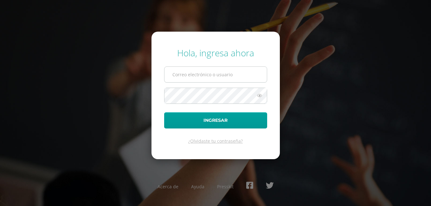
type input "[EMAIL_ADDRESS][DOMAIN_NAME]"
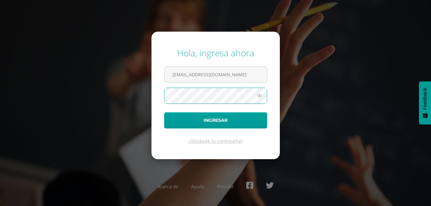
click at [154, 100] on form "Hola, ingresa ahora jarriola16@colegioselshaddai.edu.gt Ingresar ¿Olvidaste tu …" at bounding box center [215, 95] width 128 height 127
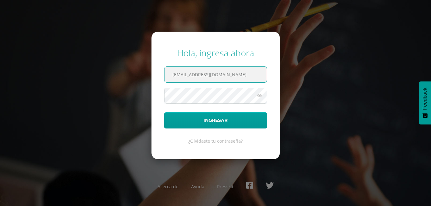
drag, startPoint x: 252, startPoint y: 75, endPoint x: 146, endPoint y: 92, distance: 107.4
click at [146, 92] on div "Hola, ingresa ahora jarriola16@colegioselshaddai.edu.gt Ingresar ¿Olvidaste tu …" at bounding box center [215, 103] width 409 height 122
type input "hgomez16@colegioselshaddai.edu.gt"
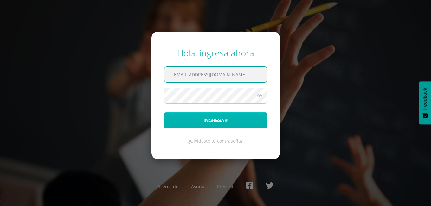
click at [214, 125] on button "Ingresar" at bounding box center [215, 120] width 103 height 16
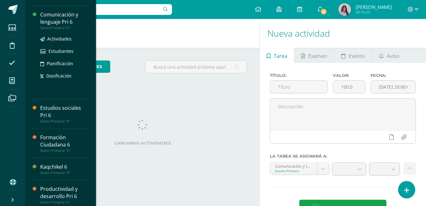
scroll to position [158, 0]
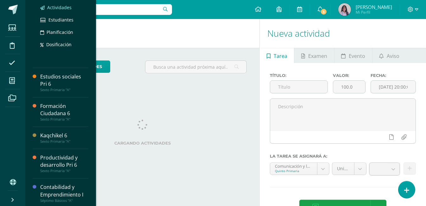
click at [55, 8] on span "Actividades" at bounding box center [59, 7] width 24 height 6
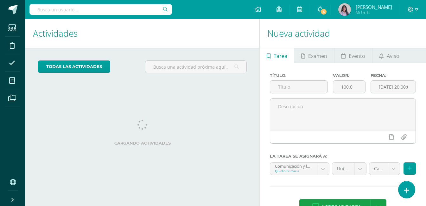
scroll to position [156, 0]
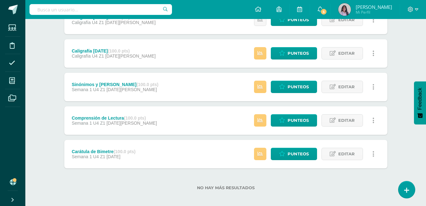
scroll to position [171, 0]
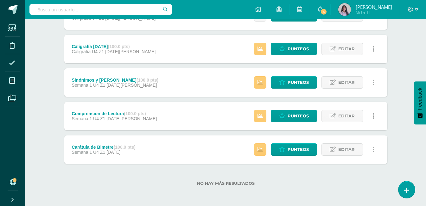
click at [179, 90] on div "Sinónimos y Antónimos (100.0 pts) Semana 1 U4 Z1 06 de Agosto Estatus de Activi…" at bounding box center [225, 82] width 323 height 29
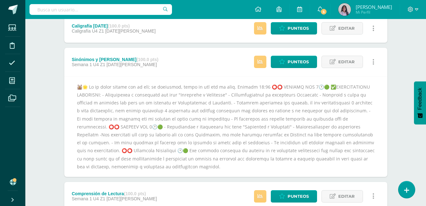
scroll to position [203, 0]
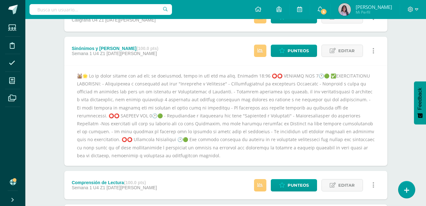
click at [193, 61] on div "Sinónimos y Antónimos (100.0 pts) Semana 1 U4 Z1 06 de Agosto Estatus de Activi…" at bounding box center [225, 51] width 323 height 29
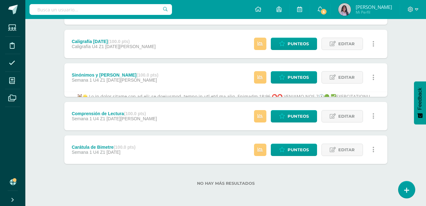
scroll to position [171, 0]
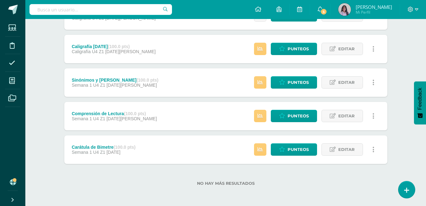
click at [183, 84] on div "Sinónimos y Antónimos (100.0 pts) Semana 1 U4 Z1 06 de Agosto Estatus de Activi…" at bounding box center [225, 82] width 323 height 29
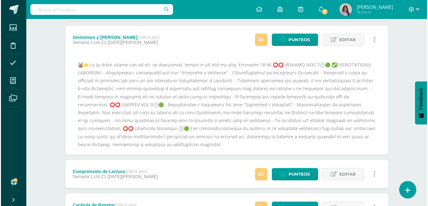
scroll to position [203, 0]
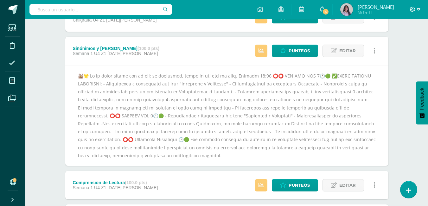
click at [418, 11] on icon at bounding box center [418, 10] width 3 height 6
click at [391, 46] on span "Cerrar sesión" at bounding box center [399, 43] width 29 height 6
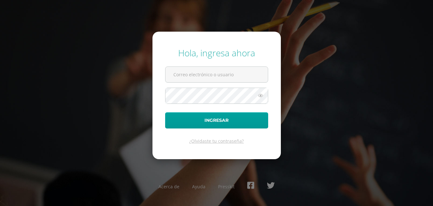
type input "[EMAIL_ADDRESS][DOMAIN_NAME]"
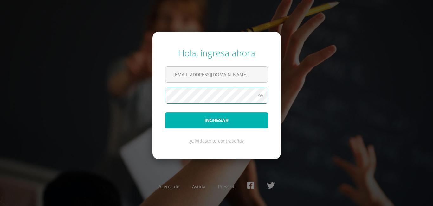
click at [193, 122] on button "Ingresar" at bounding box center [216, 120] width 103 height 16
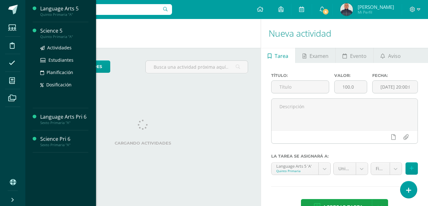
click at [43, 32] on div "Science 5" at bounding box center [64, 30] width 48 height 7
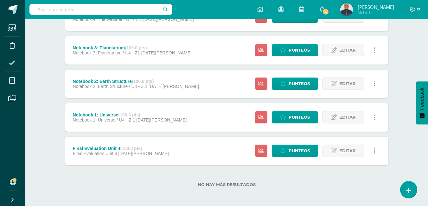
scroll to position [239, 0]
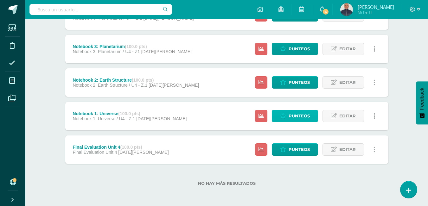
click at [299, 115] on span "Punteos" at bounding box center [299, 116] width 21 height 12
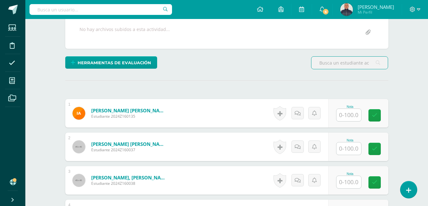
scroll to position [159, 0]
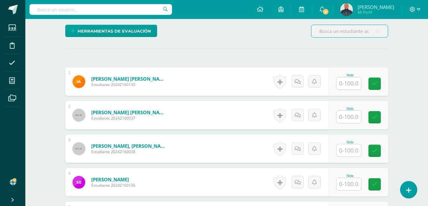
click at [351, 153] on input "text" at bounding box center [348, 150] width 25 height 12
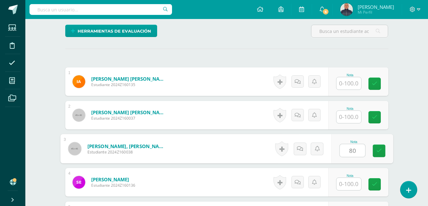
type input "80"
click at [386, 153] on div "Nota 80" at bounding box center [362, 148] width 62 height 29
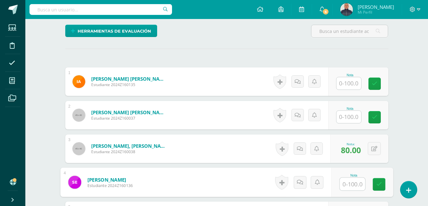
click at [354, 185] on input "text" at bounding box center [352, 184] width 25 height 13
type input "80"
click at [378, 182] on icon at bounding box center [379, 184] width 6 height 5
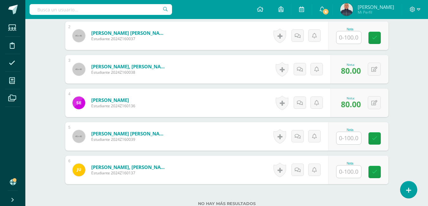
scroll to position [254, 0]
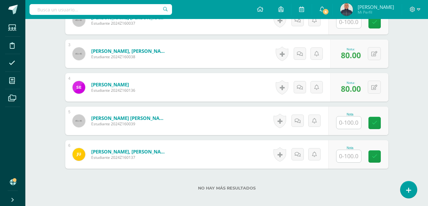
click at [350, 124] on input "text" at bounding box center [348, 123] width 25 height 12
type input "100"
click at [381, 127] on link at bounding box center [379, 123] width 13 height 13
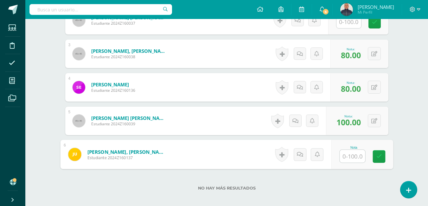
click at [350, 155] on input "text" at bounding box center [352, 156] width 25 height 13
type input "100"
click at [378, 157] on icon at bounding box center [379, 156] width 6 height 5
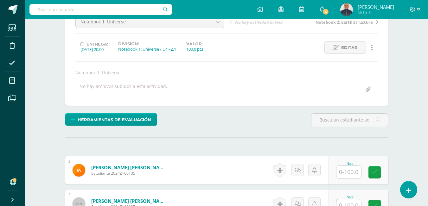
scroll to position [64, 0]
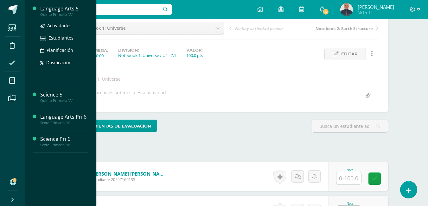
click at [54, 9] on div "Language Arts 5" at bounding box center [64, 8] width 48 height 7
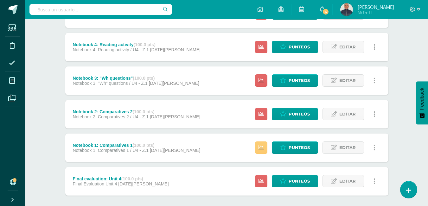
scroll to position [239, 0]
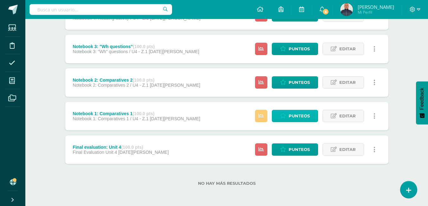
click at [303, 114] on span "Punteos" at bounding box center [299, 116] width 21 height 12
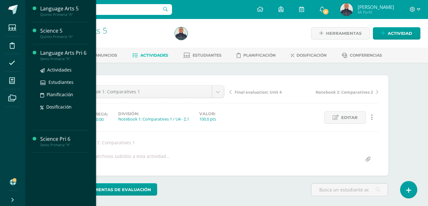
click at [67, 52] on div "Language Arts Pri 6" at bounding box center [64, 52] width 48 height 7
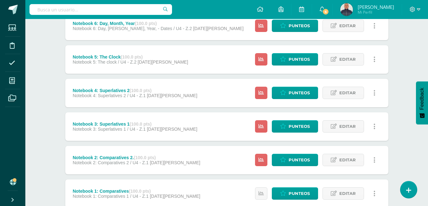
scroll to position [239, 0]
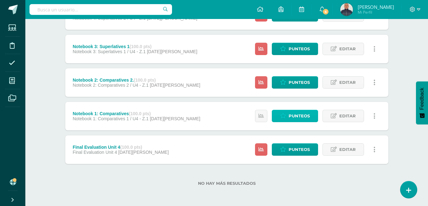
click at [297, 113] on span "Punteos" at bounding box center [299, 116] width 21 height 12
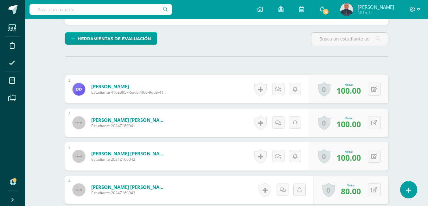
scroll to position [145, 0]
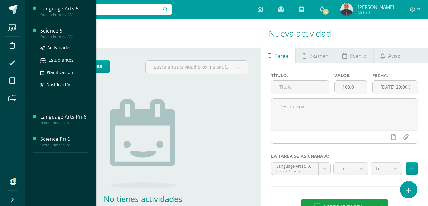
click at [48, 32] on div "Science 5" at bounding box center [64, 30] width 48 height 7
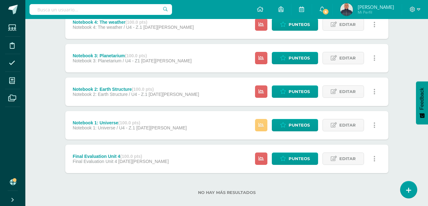
scroll to position [239, 0]
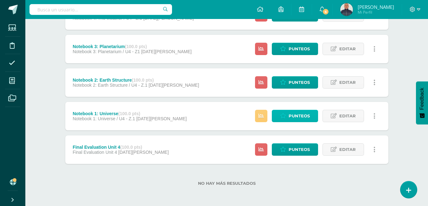
click at [297, 115] on span "Punteos" at bounding box center [299, 116] width 21 height 12
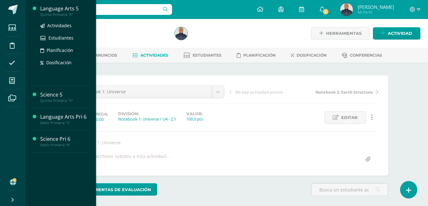
click at [48, 10] on div "Language Arts 5" at bounding box center [64, 8] width 48 height 7
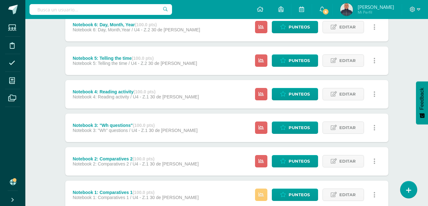
scroll to position [239, 0]
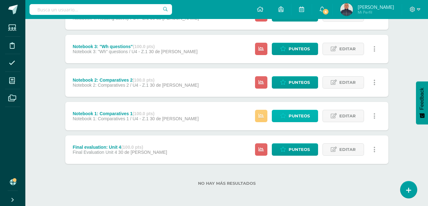
click at [300, 116] on span "Punteos" at bounding box center [299, 116] width 21 height 12
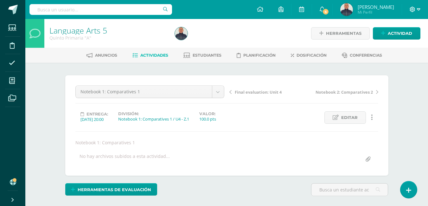
click at [418, 7] on icon at bounding box center [418, 10] width 3 height 6
click at [405, 44] on span "Cerrar sesión" at bounding box center [398, 43] width 29 height 6
